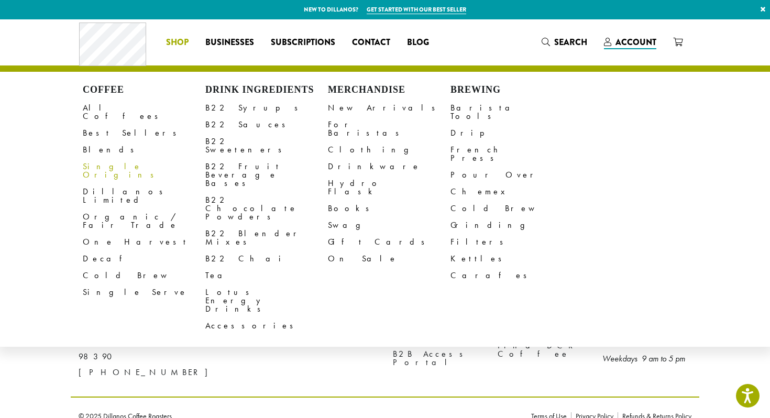
click at [111, 158] on link "Single Origins" at bounding box center [144, 170] width 122 height 25
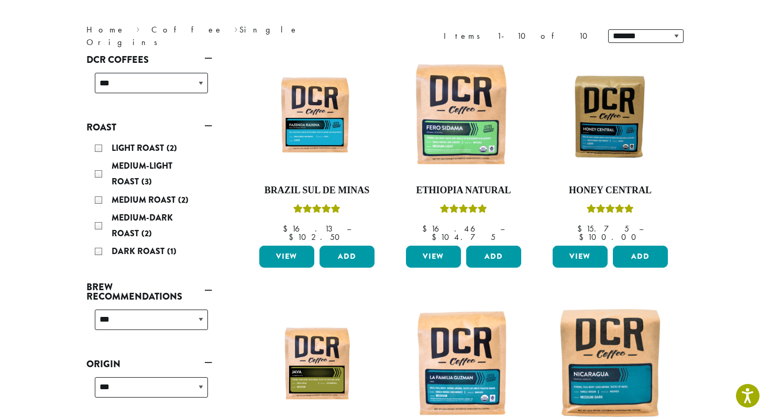
scroll to position [127, 0]
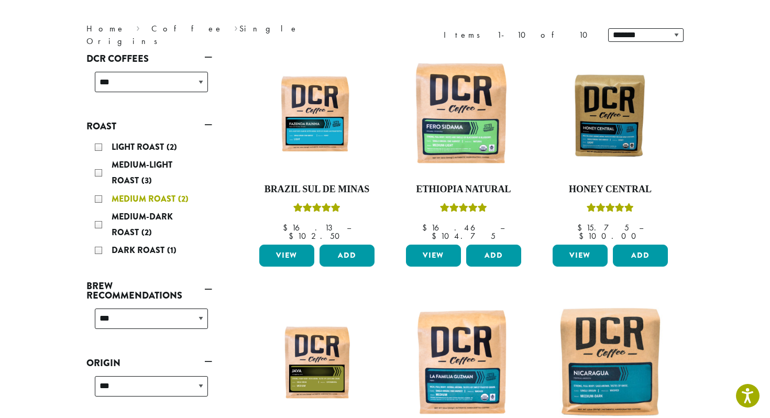
click at [99, 196] on div "Medium Roast (2)" at bounding box center [151, 199] width 113 height 16
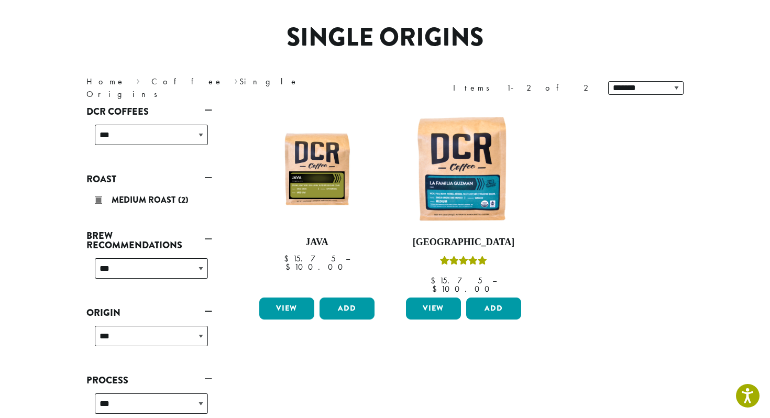
scroll to position [64, 0]
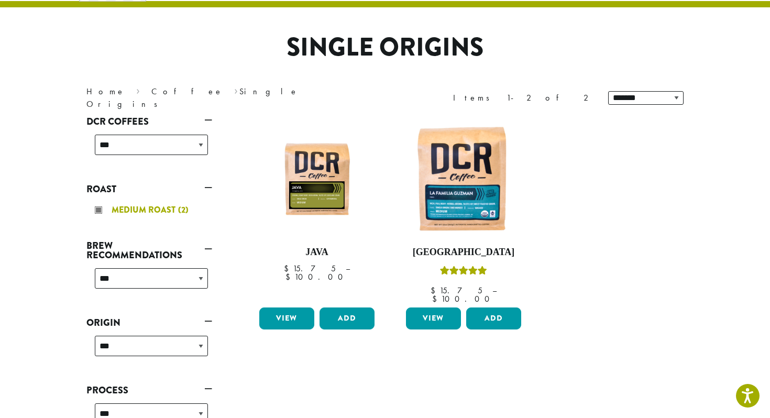
click at [102, 210] on div "Medium Roast (2)" at bounding box center [151, 210] width 113 height 16
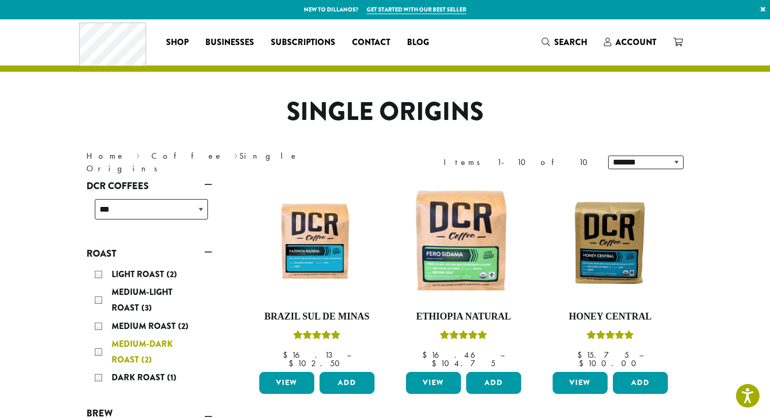
click at [126, 342] on span "Medium-Dark Roast" at bounding box center [142, 352] width 61 height 28
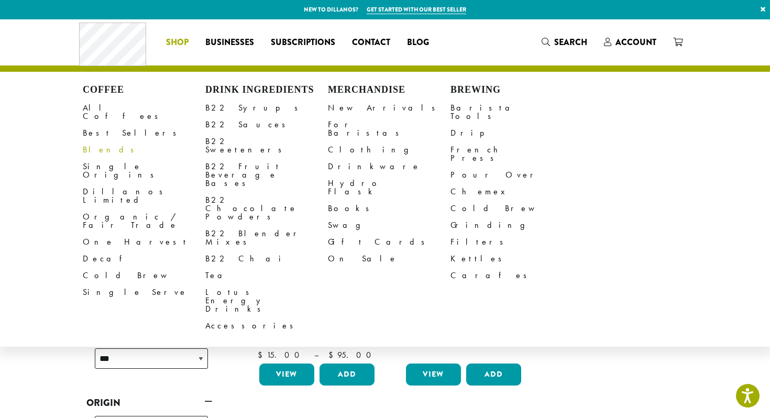
click at [105, 141] on link "Blends" at bounding box center [144, 149] width 122 height 17
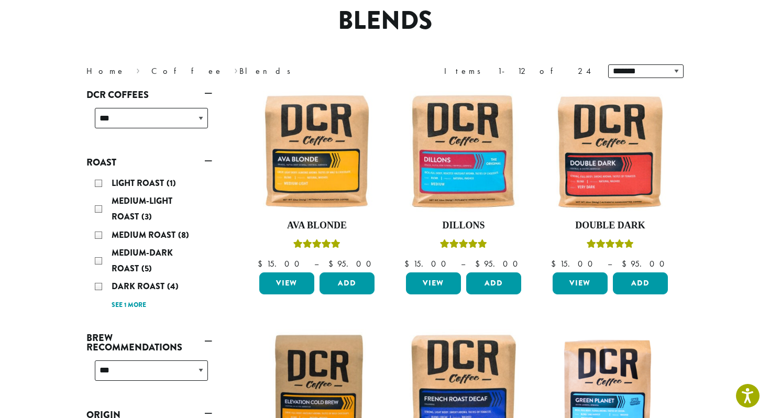
scroll to position [47, 0]
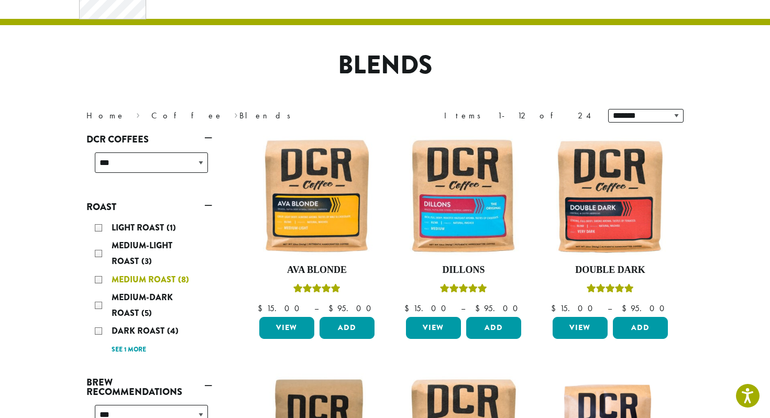
click at [99, 280] on div "Medium Roast (8)" at bounding box center [151, 280] width 113 height 16
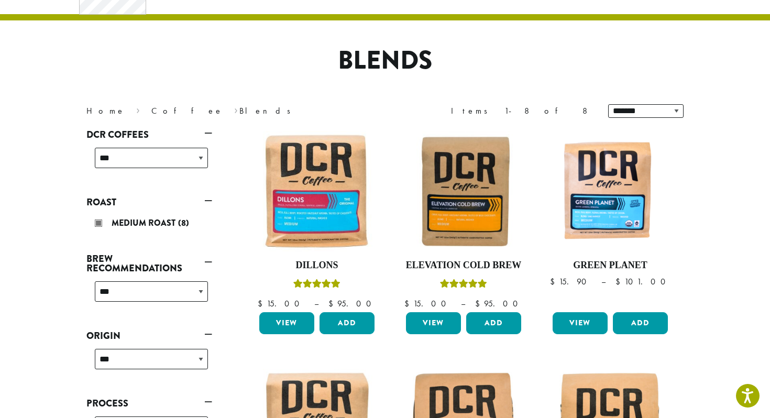
scroll to position [50, 0]
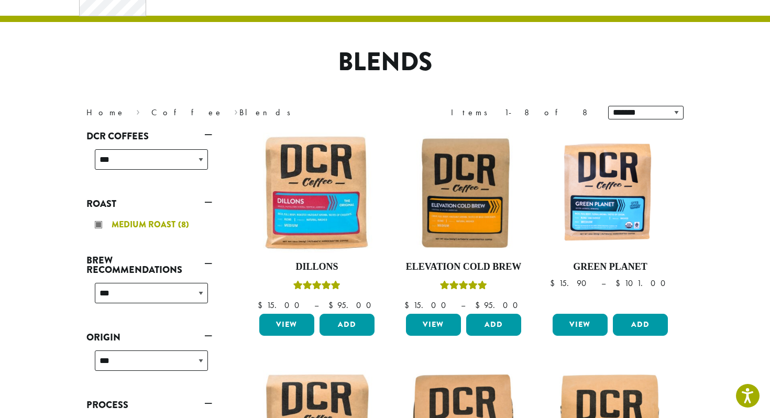
click at [98, 226] on div "Medium Roast (8)" at bounding box center [151, 225] width 113 height 16
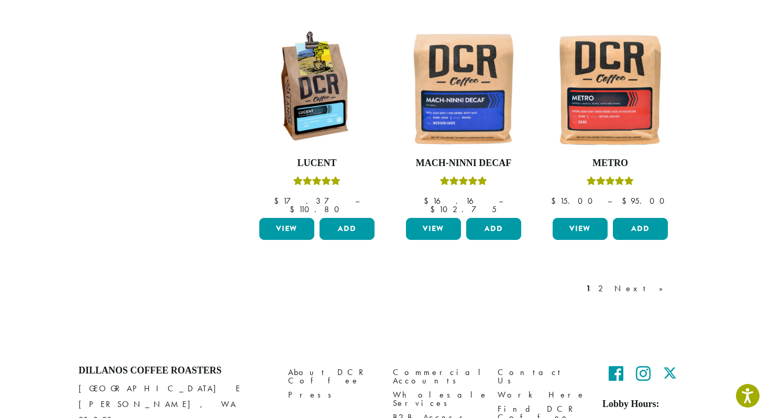
scroll to position [934, 0]
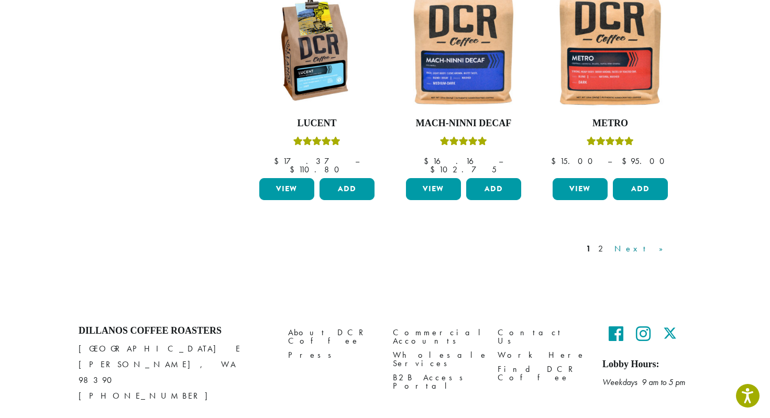
click at [659, 242] on link "Next »" at bounding box center [642, 248] width 60 height 13
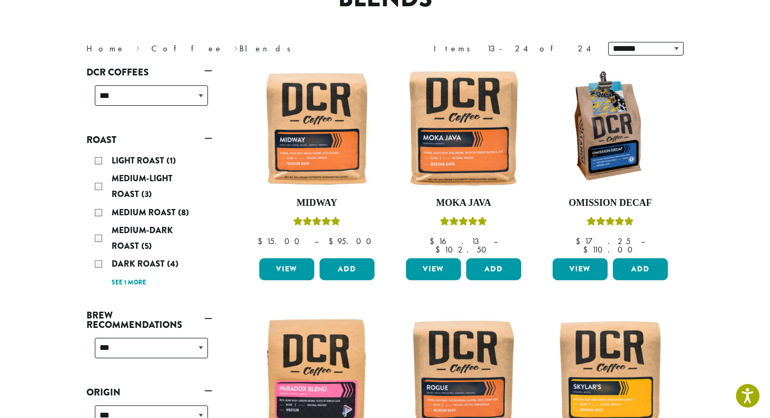
scroll to position [115, 0]
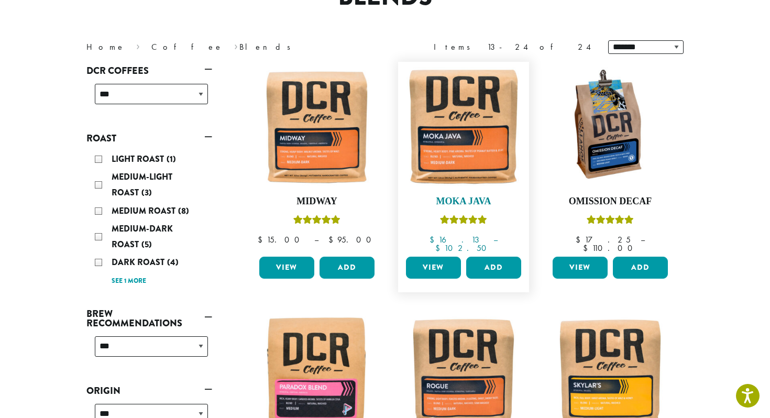
click at [471, 148] on img at bounding box center [463, 127] width 120 height 120
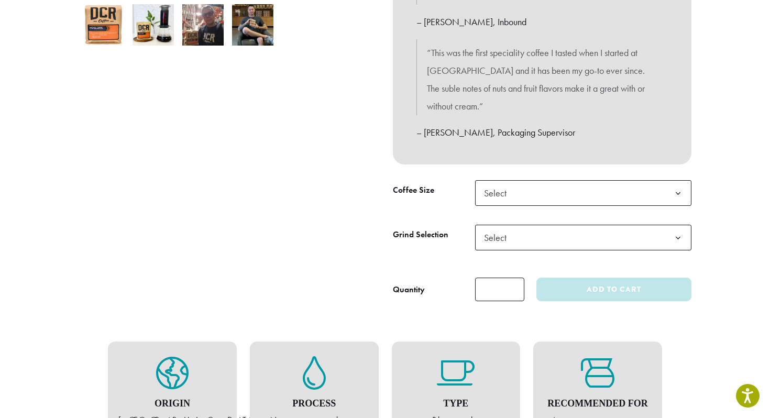
scroll to position [386, 0]
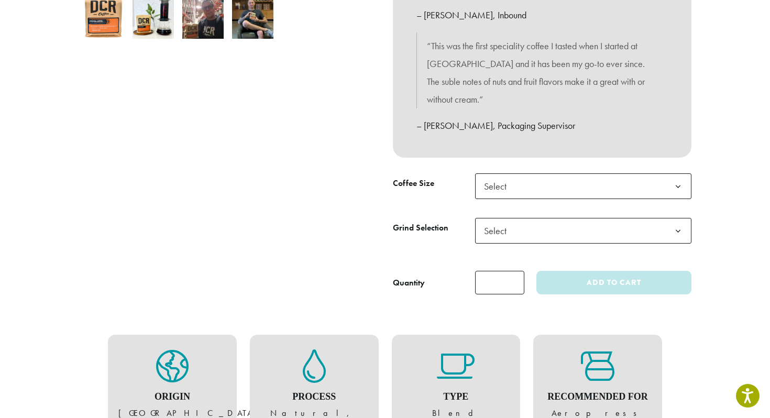
click at [509, 176] on span "Select" at bounding box center [498, 186] width 37 height 20
click at [505, 220] on span "Select" at bounding box center [498, 230] width 37 height 20
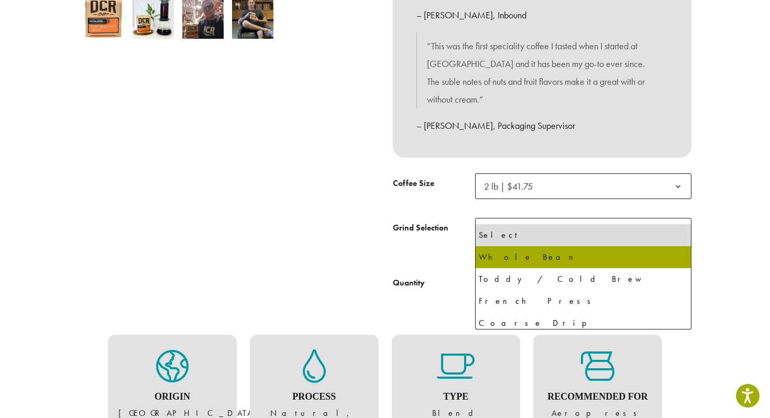
select select "**********"
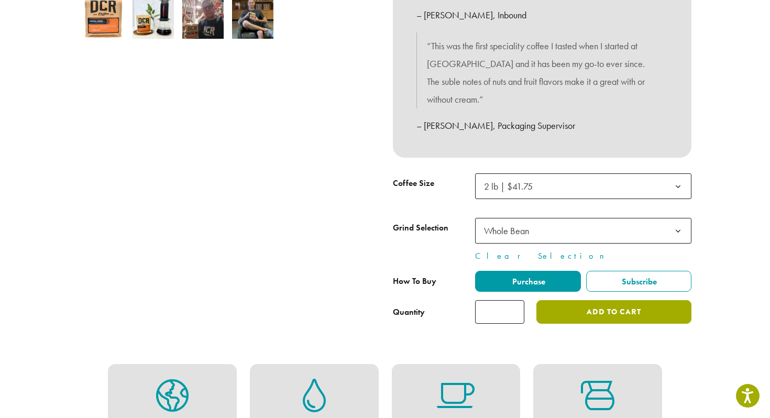
click at [589, 300] on button "Add to cart" at bounding box center [613, 312] width 155 height 24
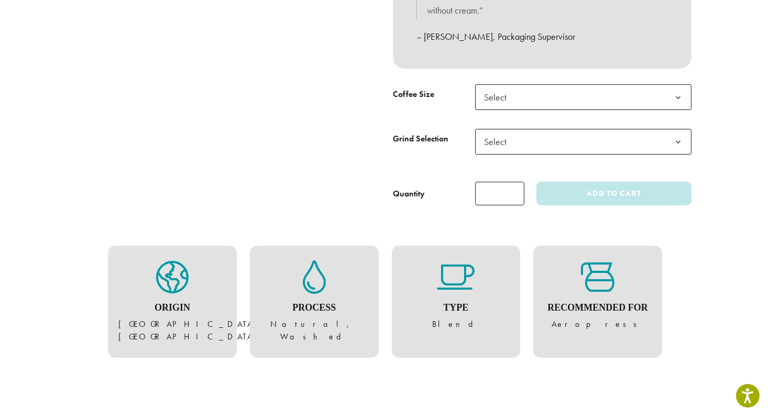
scroll to position [485, 0]
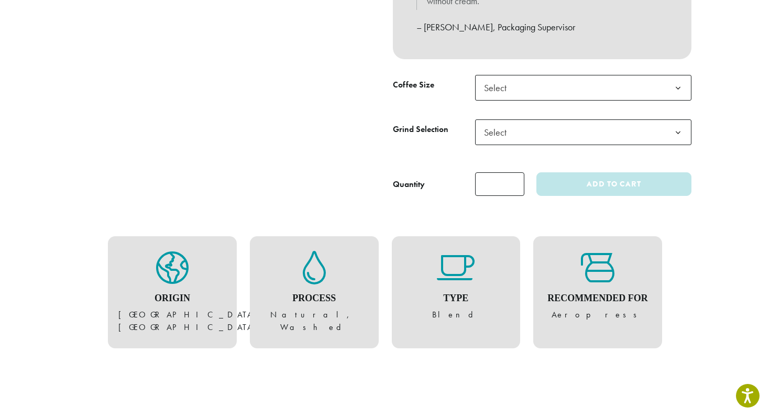
click at [524, 75] on span "Select" at bounding box center [583, 88] width 216 height 26
click at [506, 122] on span "Select" at bounding box center [498, 132] width 37 height 20
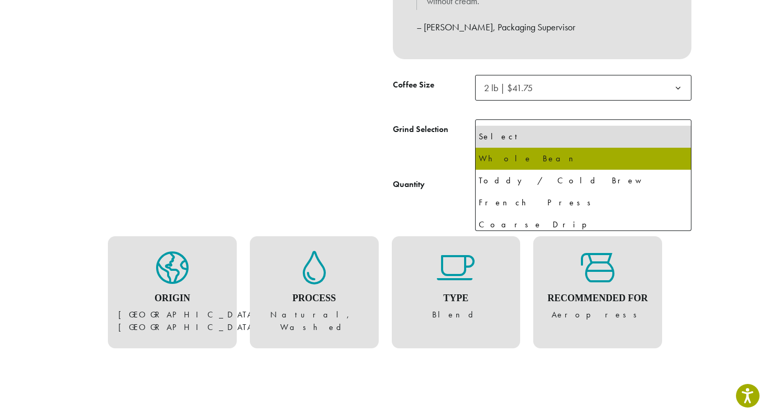
select select "**********"
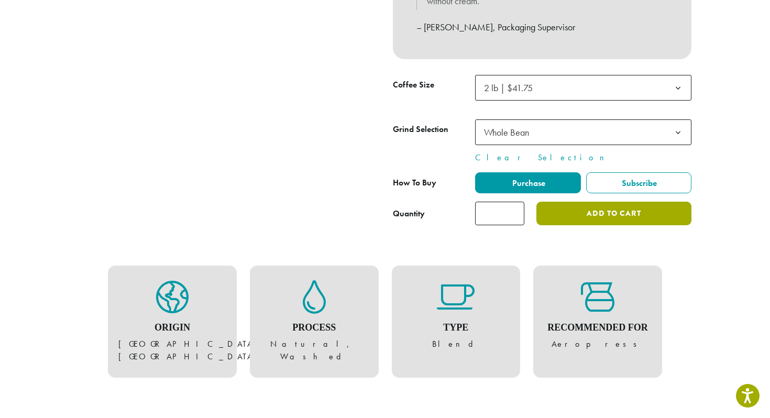
click at [584, 202] on button "Add to cart" at bounding box center [613, 214] width 155 height 24
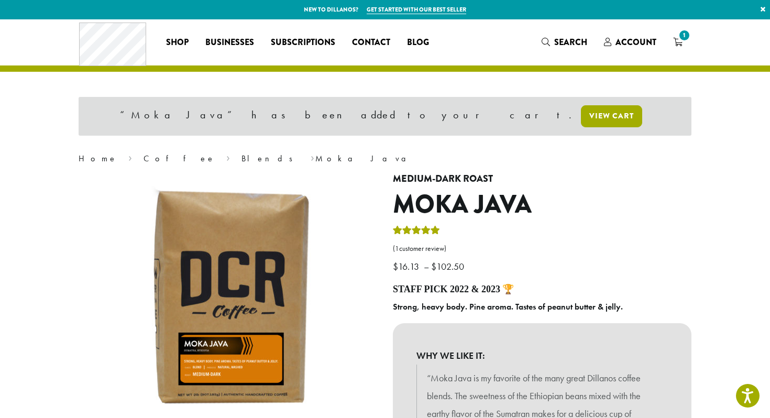
click at [581, 114] on link "View cart" at bounding box center [611, 116] width 61 height 22
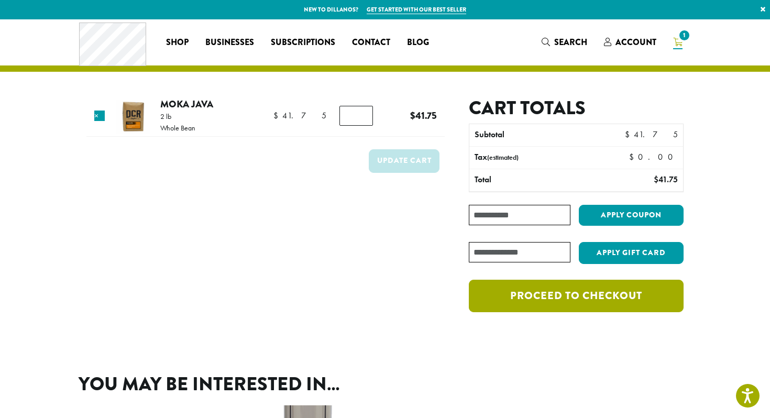
click at [567, 300] on link "Proceed to checkout" at bounding box center [576, 296] width 215 height 32
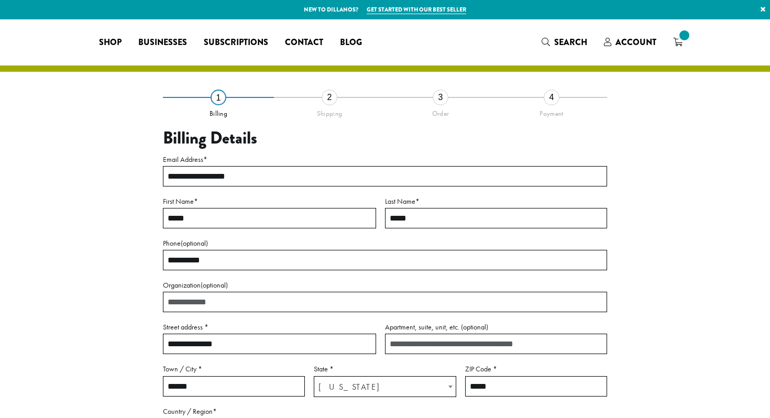
select select "**"
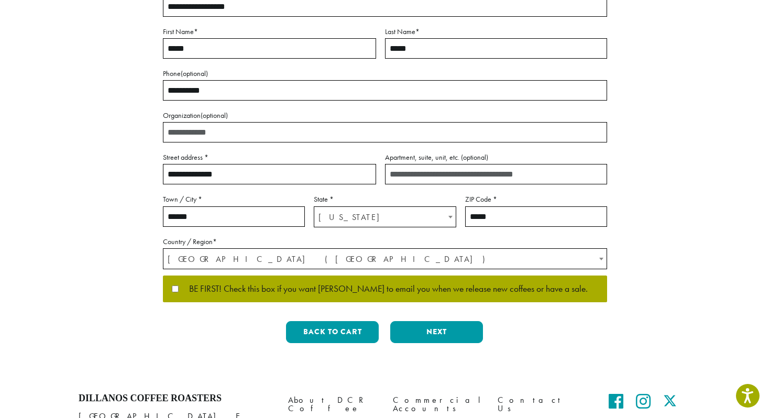
scroll to position [172, 0]
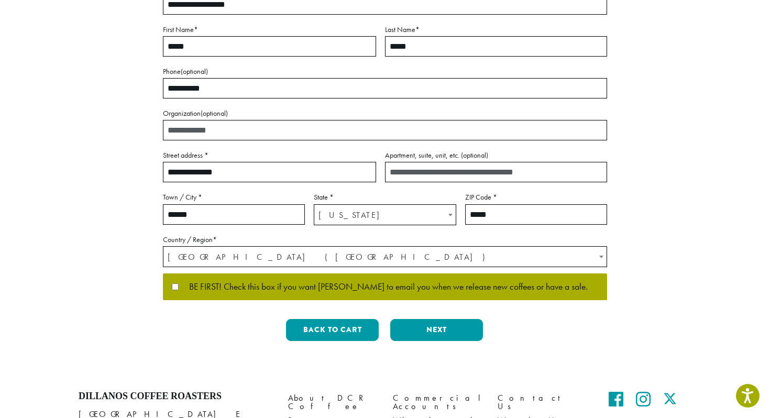
click at [244, 129] on input "Organization (optional)" at bounding box center [385, 130] width 444 height 20
click at [101, 154] on div "**********" at bounding box center [384, 137] width 597 height 425
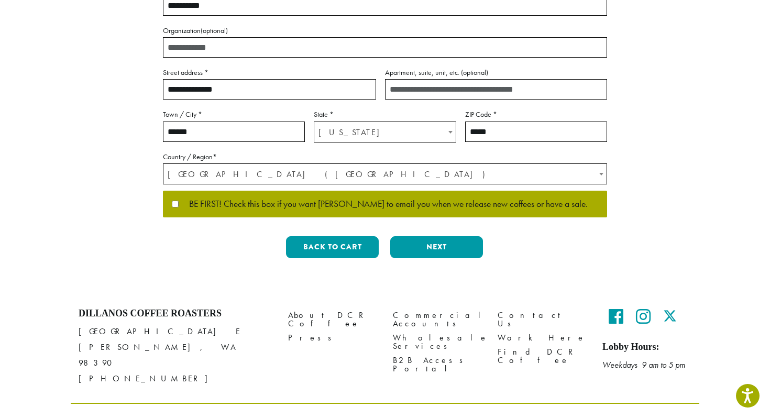
scroll to position [262, 0]
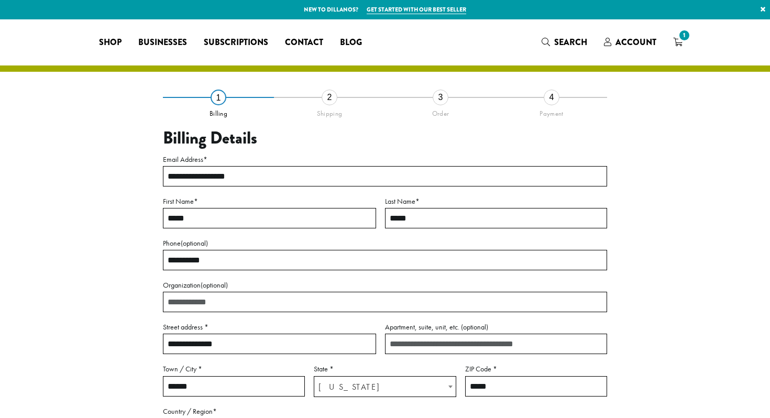
select select "**"
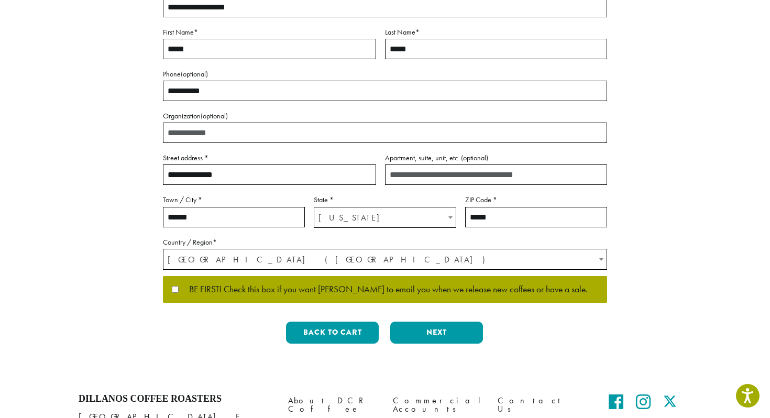
scroll to position [170, 0]
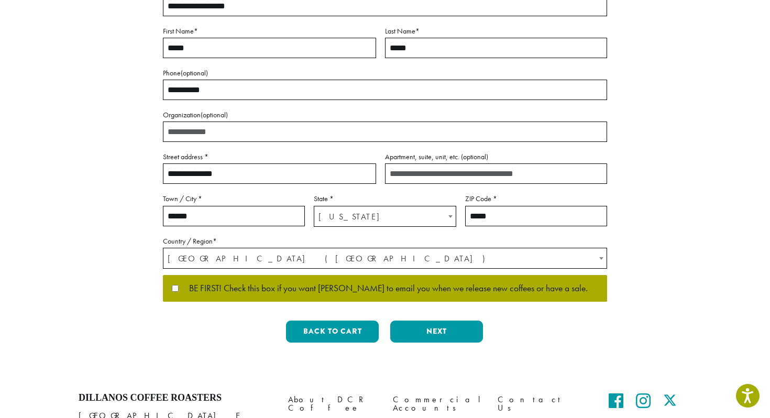
click at [461, 338] on button "Next" at bounding box center [436, 331] width 93 height 22
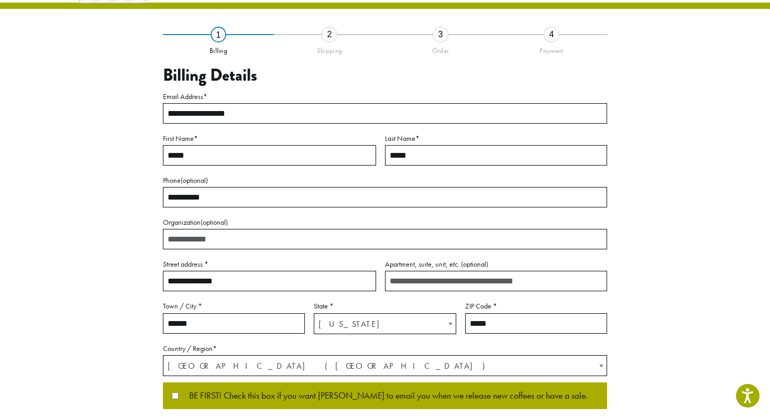
scroll to position [24, 0]
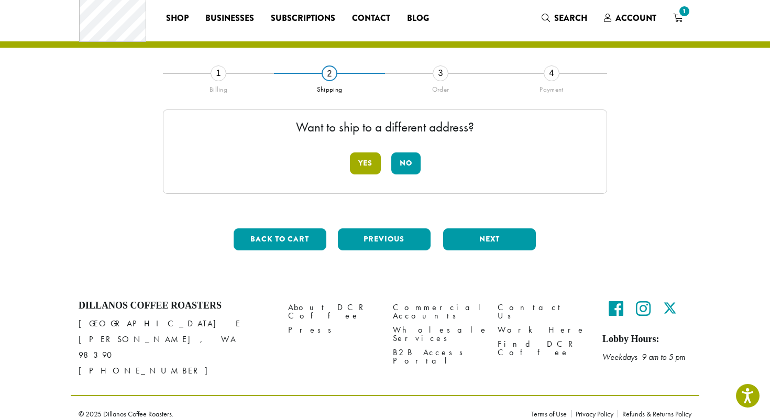
click at [360, 164] on button "Yes" at bounding box center [365, 163] width 31 height 22
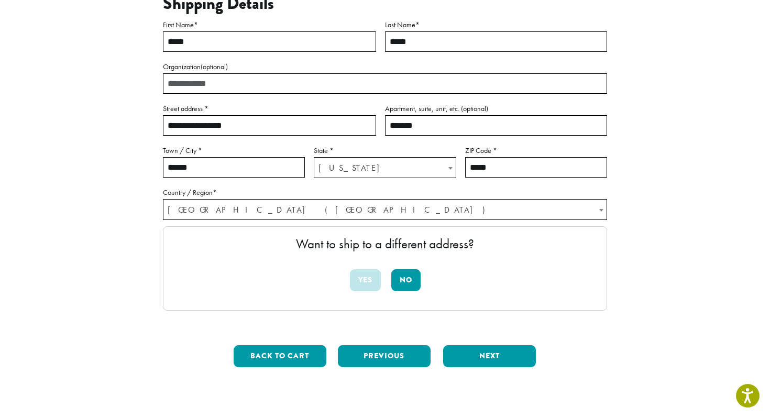
scroll to position [141, 0]
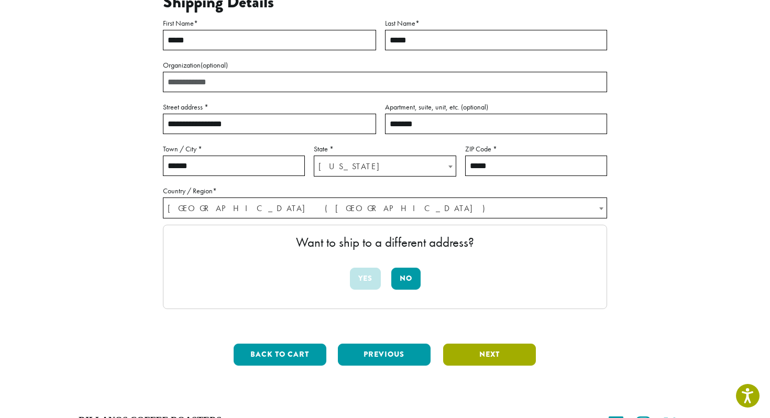
click at [494, 358] on button "Next" at bounding box center [489, 354] width 93 height 22
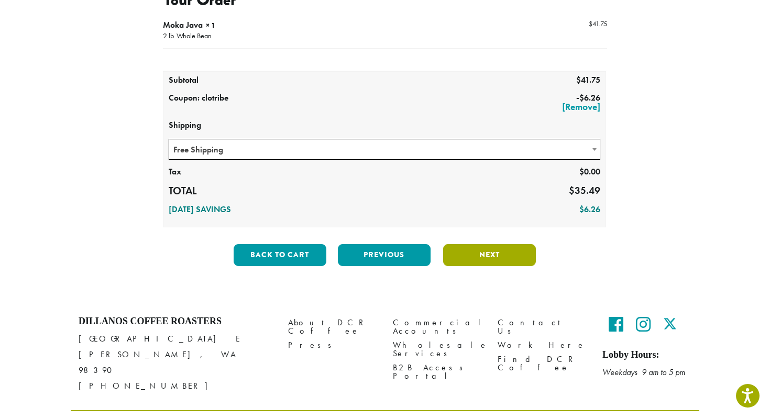
scroll to position [153, 0]
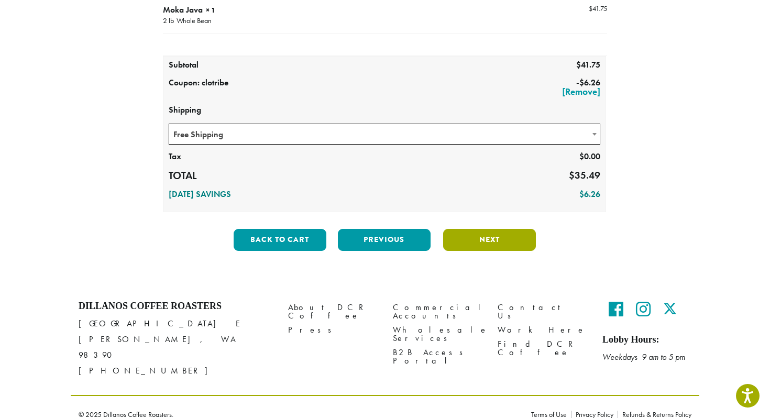
click at [500, 238] on button "Next" at bounding box center [489, 240] width 93 height 22
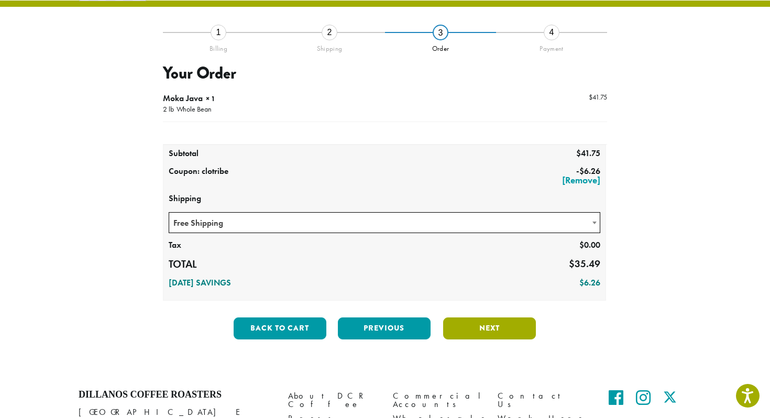
scroll to position [60, 0]
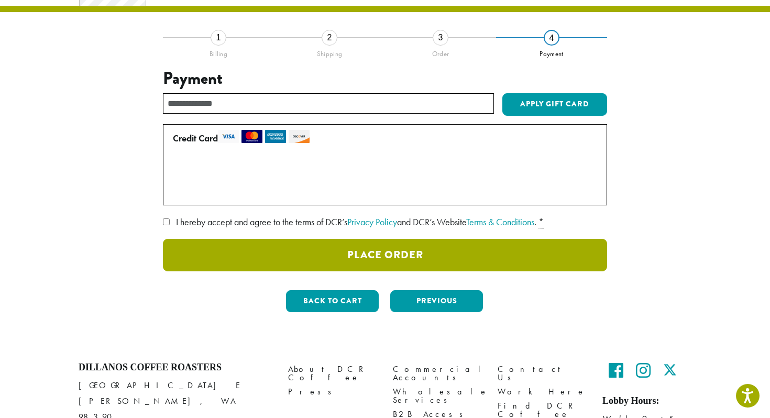
click at [408, 252] on button "Place Order" at bounding box center [385, 255] width 444 height 32
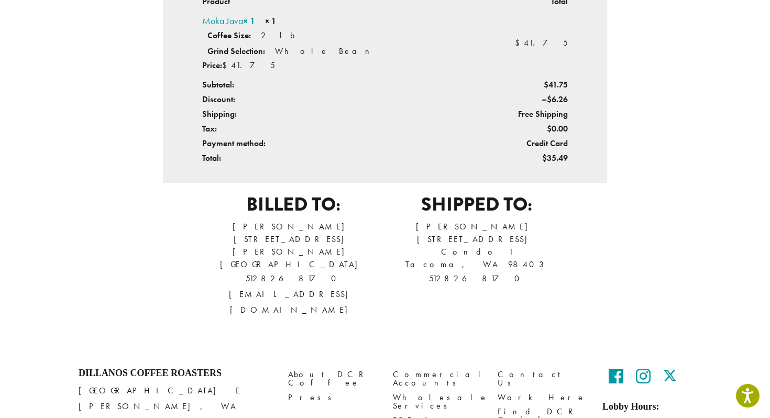
scroll to position [328, 0]
